Goal: Use online tool/utility: Utilize a website feature to perform a specific function

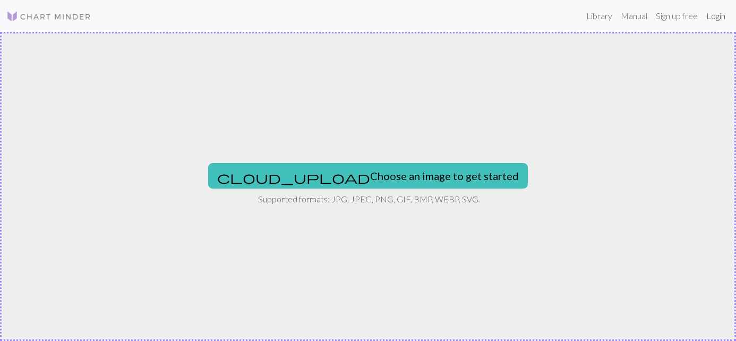
click at [720, 19] on link "Login" at bounding box center [716, 15] width 28 height 21
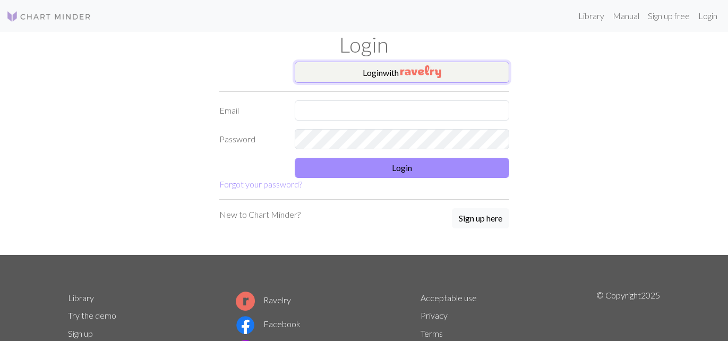
click at [397, 72] on button "Login with" at bounding box center [402, 72] width 214 height 21
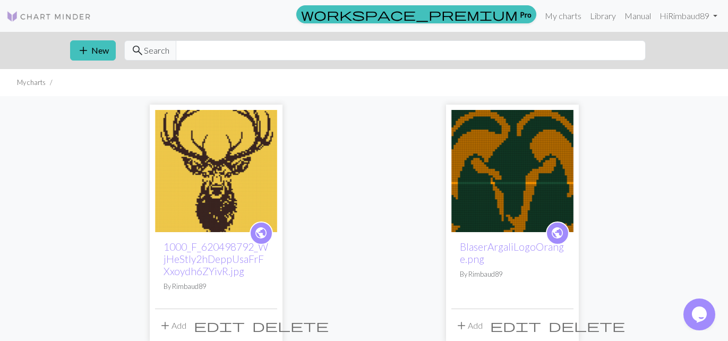
click at [510, 139] on img at bounding box center [512, 171] width 122 height 122
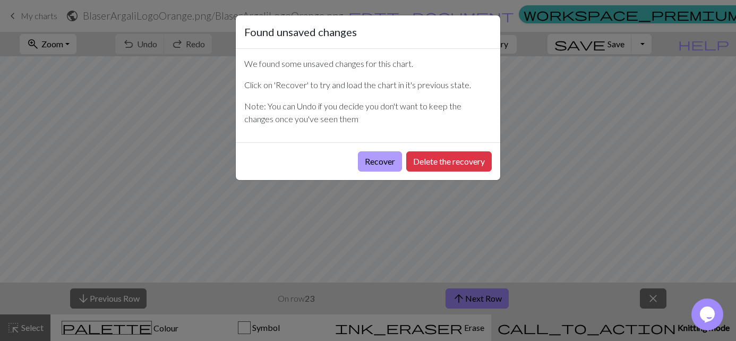
click at [366, 160] on button "Recover" at bounding box center [380, 161] width 44 height 20
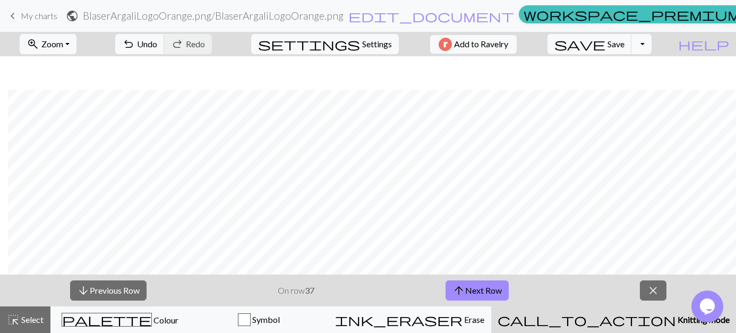
scroll to position [106, 1108]
click at [477, 287] on button "arrow_upward Next Row" at bounding box center [476, 290] width 63 height 20
click at [468, 293] on button "arrow_upward Next Row" at bounding box center [476, 290] width 63 height 20
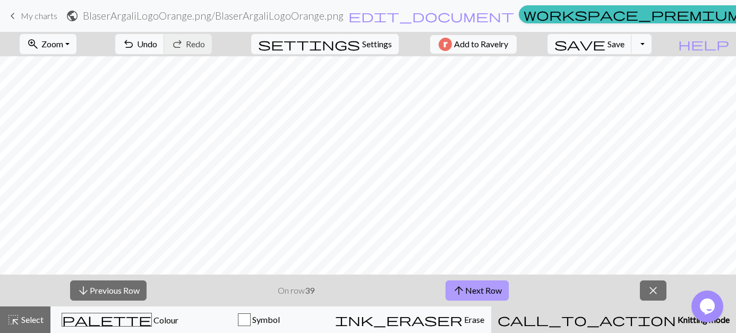
click at [472, 284] on button "arrow_upward Next Row" at bounding box center [476, 290] width 63 height 20
drag, startPoint x: 481, startPoint y: 290, endPoint x: 468, endPoint y: 286, distance: 13.4
click at [481, 290] on button "arrow_upward Next Row" at bounding box center [476, 290] width 63 height 20
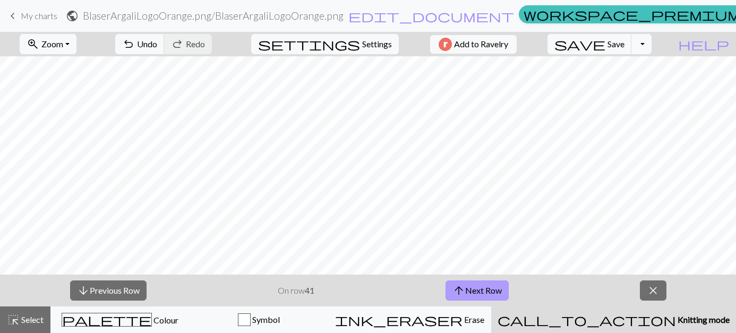
click at [455, 290] on span "arrow_upward" at bounding box center [458, 290] width 13 height 15
click at [494, 289] on button "arrow_upward Next Row" at bounding box center [476, 290] width 63 height 20
click at [124, 284] on button "arrow_downward Previous Row" at bounding box center [108, 290] width 76 height 20
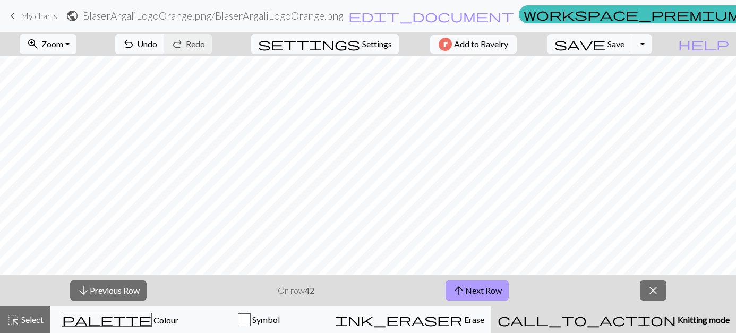
click at [464, 291] on span "arrow_upward" at bounding box center [458, 290] width 13 height 15
click at [465, 293] on button "arrow_upward Next Row" at bounding box center [476, 290] width 63 height 20
click at [481, 286] on button "arrow_upward Next Row" at bounding box center [476, 290] width 63 height 20
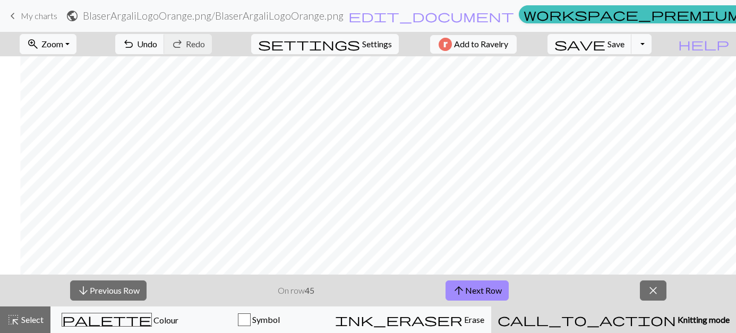
scroll to position [0, 436]
drag, startPoint x: 486, startPoint y: 290, endPoint x: 492, endPoint y: 291, distance: 5.9
click at [486, 290] on button "arrow_upward Next Row" at bounding box center [476, 290] width 63 height 20
click at [134, 292] on button "arrow_downward Previous Row" at bounding box center [108, 290] width 76 height 20
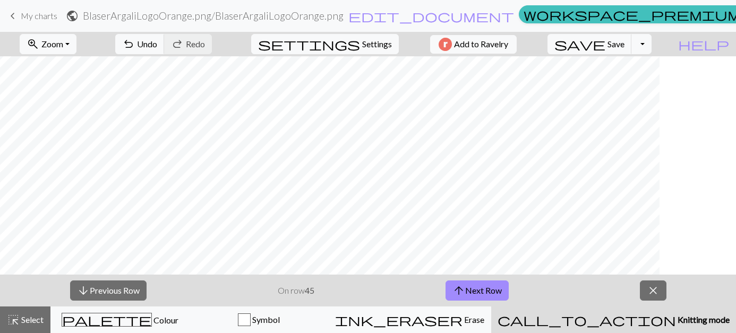
scroll to position [0, 836]
click at [459, 289] on span "arrow_upward" at bounding box center [458, 290] width 13 height 15
click at [478, 293] on button "arrow_upward Next Row" at bounding box center [476, 290] width 63 height 20
